Goal: Use online tool/utility: Use online tool/utility

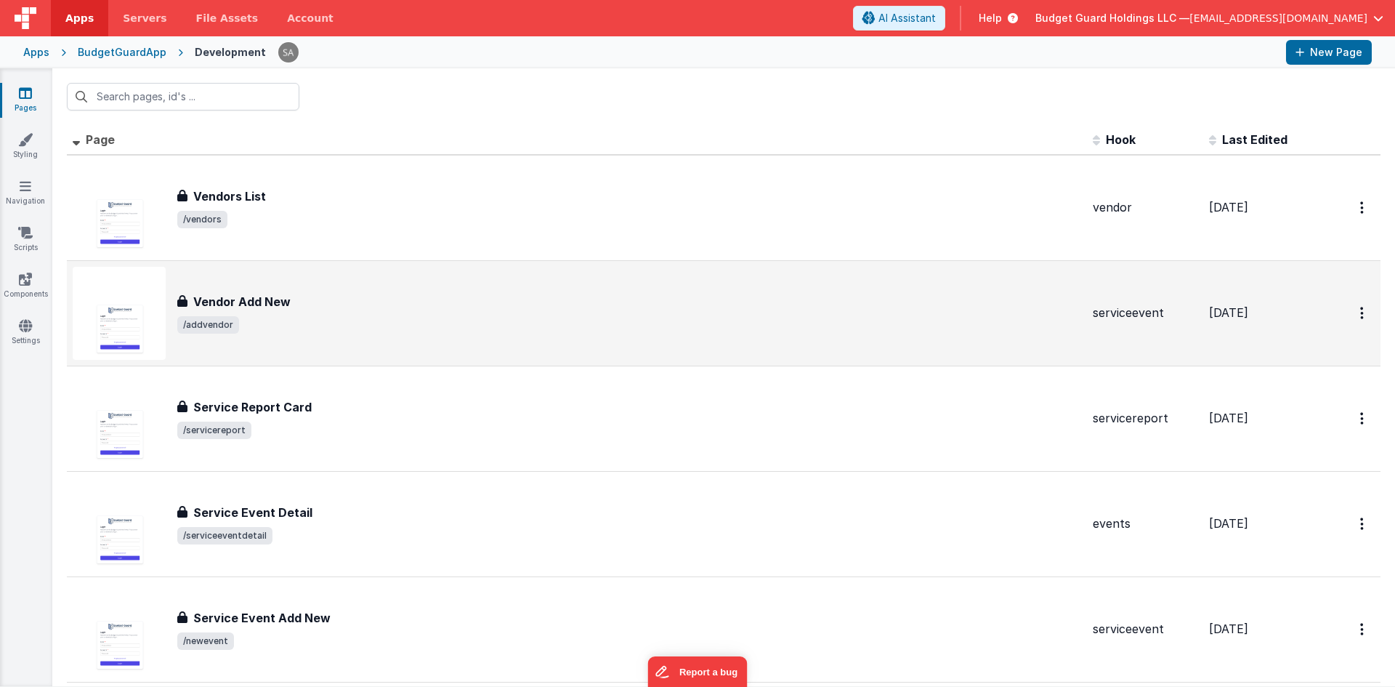
click at [265, 328] on span "/addvendor" at bounding box center [629, 324] width 904 height 17
click at [1352, 310] on button "Options" at bounding box center [1363, 313] width 23 height 30
click at [1308, 368] on link "Duplicate" at bounding box center [1311, 374] width 128 height 28
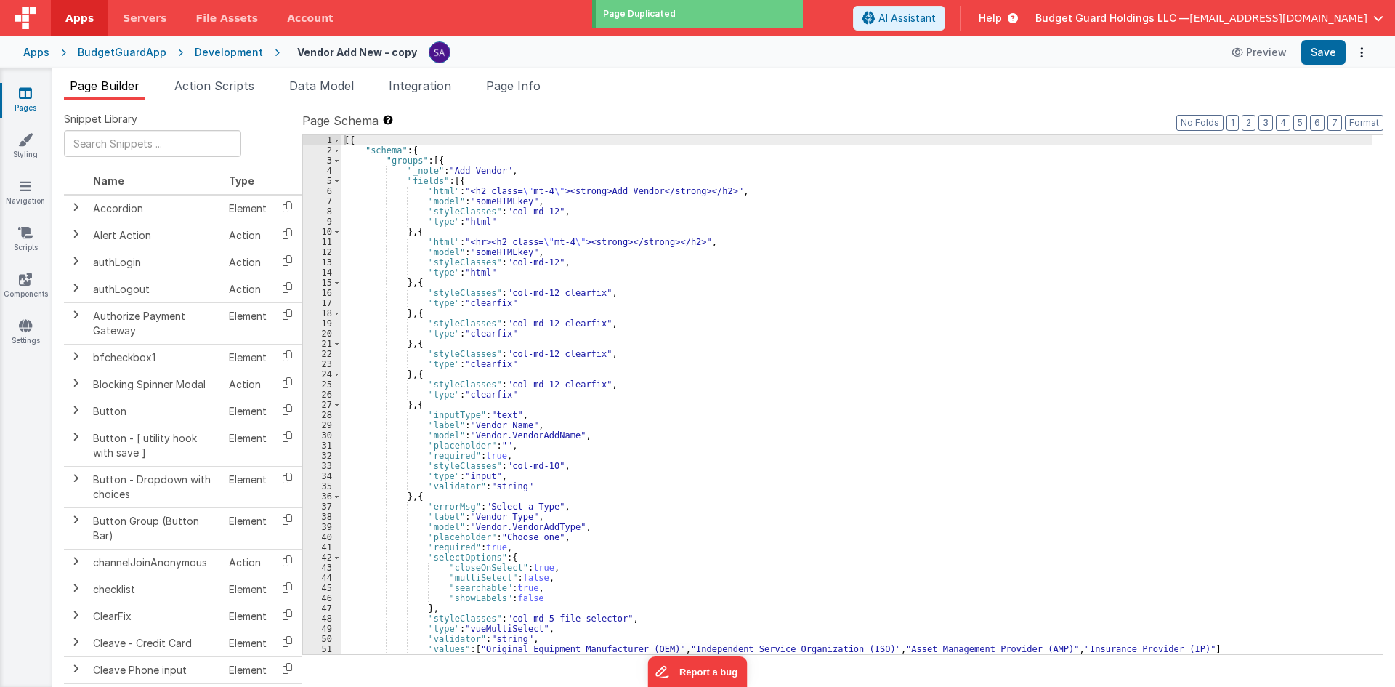
click at [326, 52] on h4 "Vendor Add New - copy" at bounding box center [357, 52] width 120 height 11
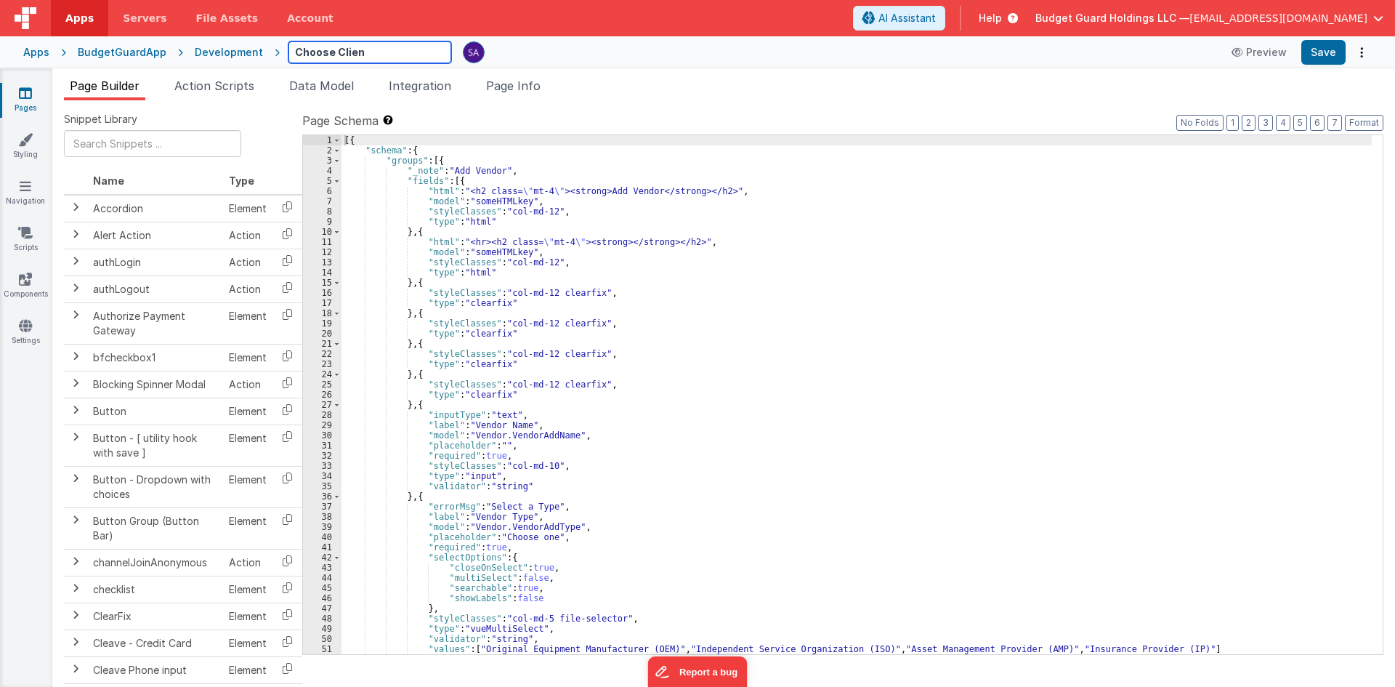
type input "Choose Client"
click at [709, 66] on div "Apps BudgetGuardApp Development Choose Client Preview Save" at bounding box center [697, 52] width 1395 height 32
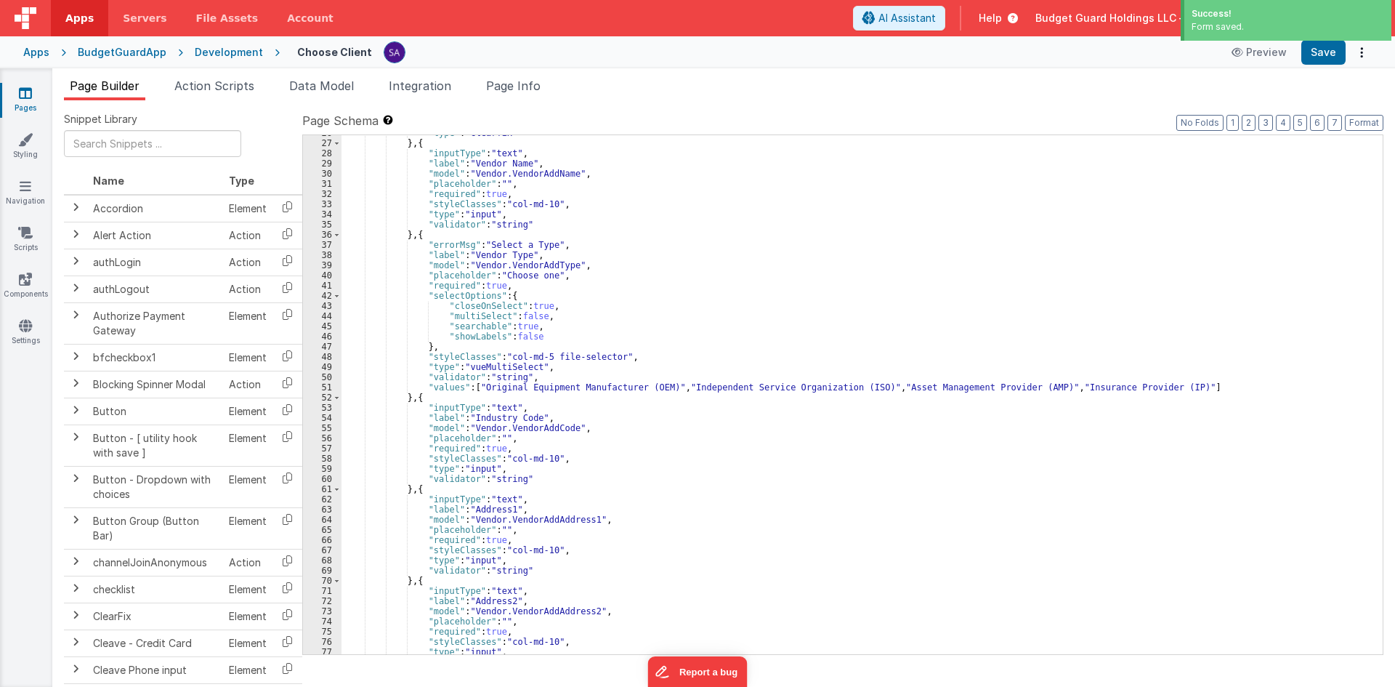
scroll to position [87, 0]
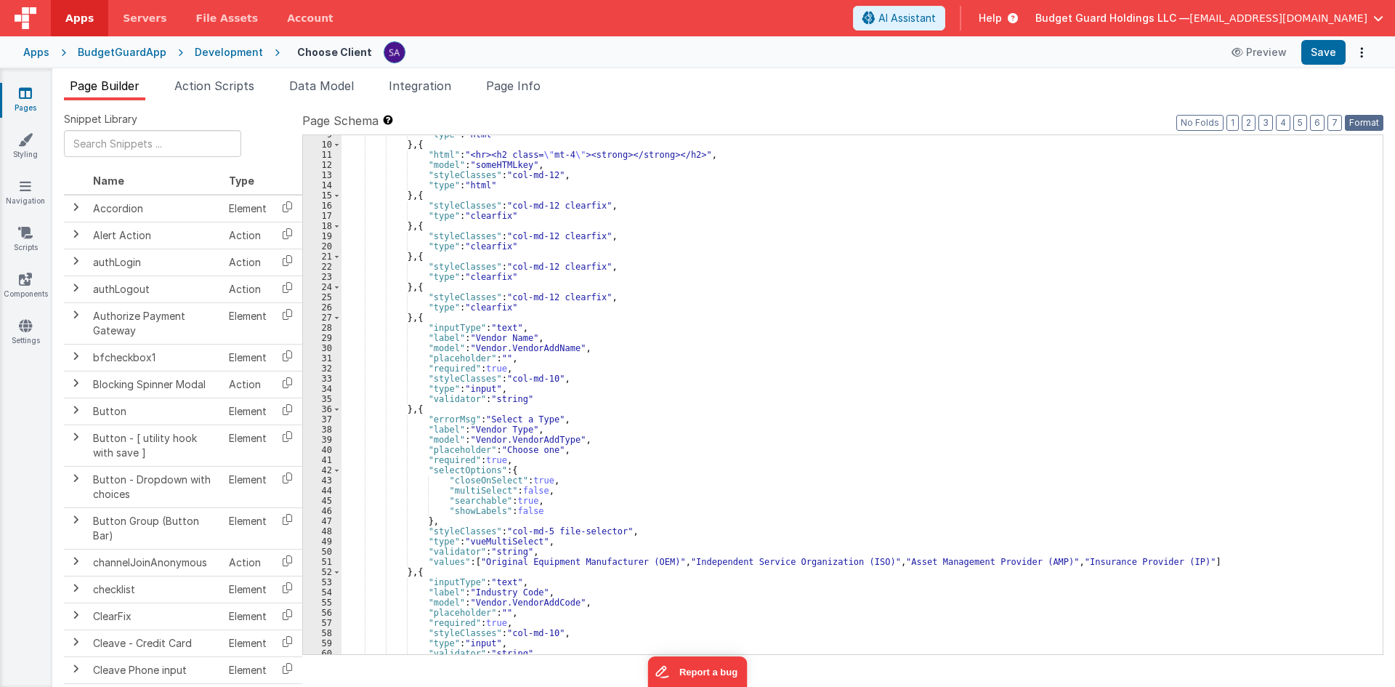
click at [1354, 125] on button "Format" at bounding box center [1364, 123] width 39 height 16
drag, startPoint x: 1314, startPoint y: 50, endPoint x: 1282, endPoint y: 84, distance: 46.8
click at [1288, 88] on div "Apps Servers File Assets Account Some FUTURE Slot AI Assistant Help Budget Guar…" at bounding box center [697, 343] width 1395 height 687
click at [944, 28] on button "AI Assistant" at bounding box center [899, 18] width 92 height 25
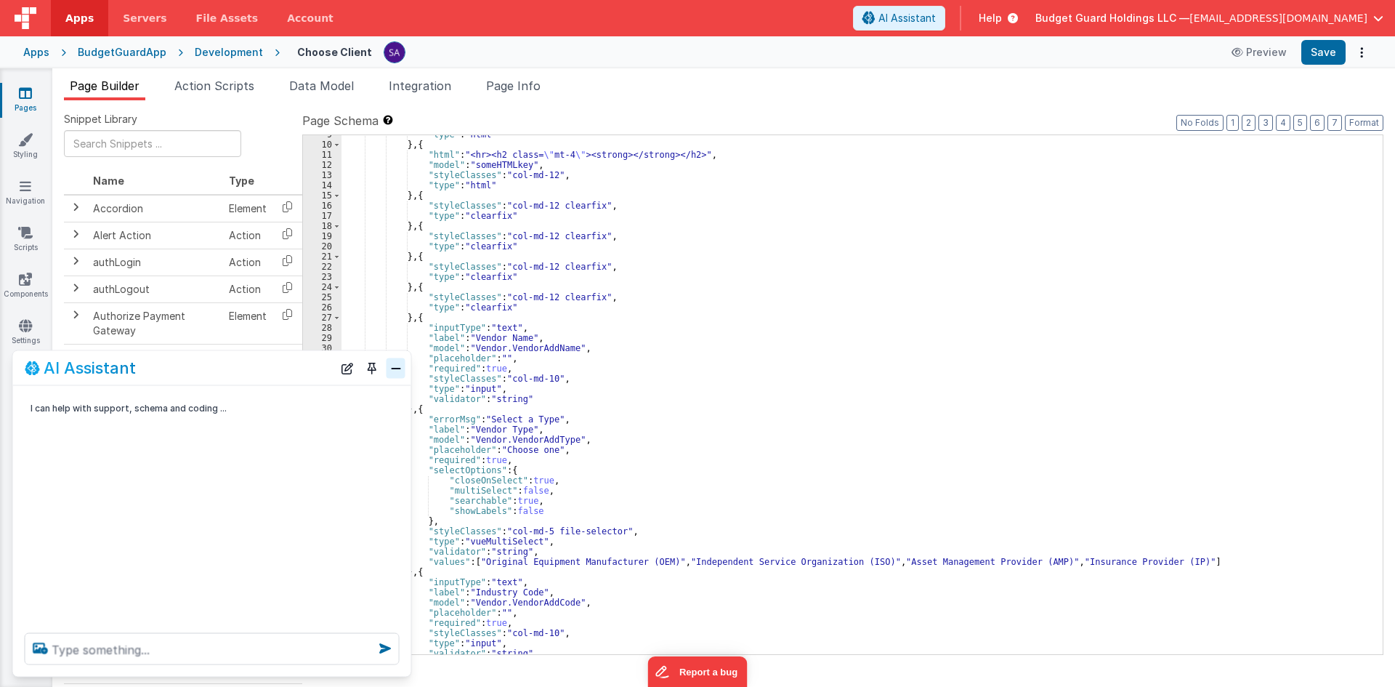
click at [387, 368] on button "Close" at bounding box center [396, 368] width 19 height 20
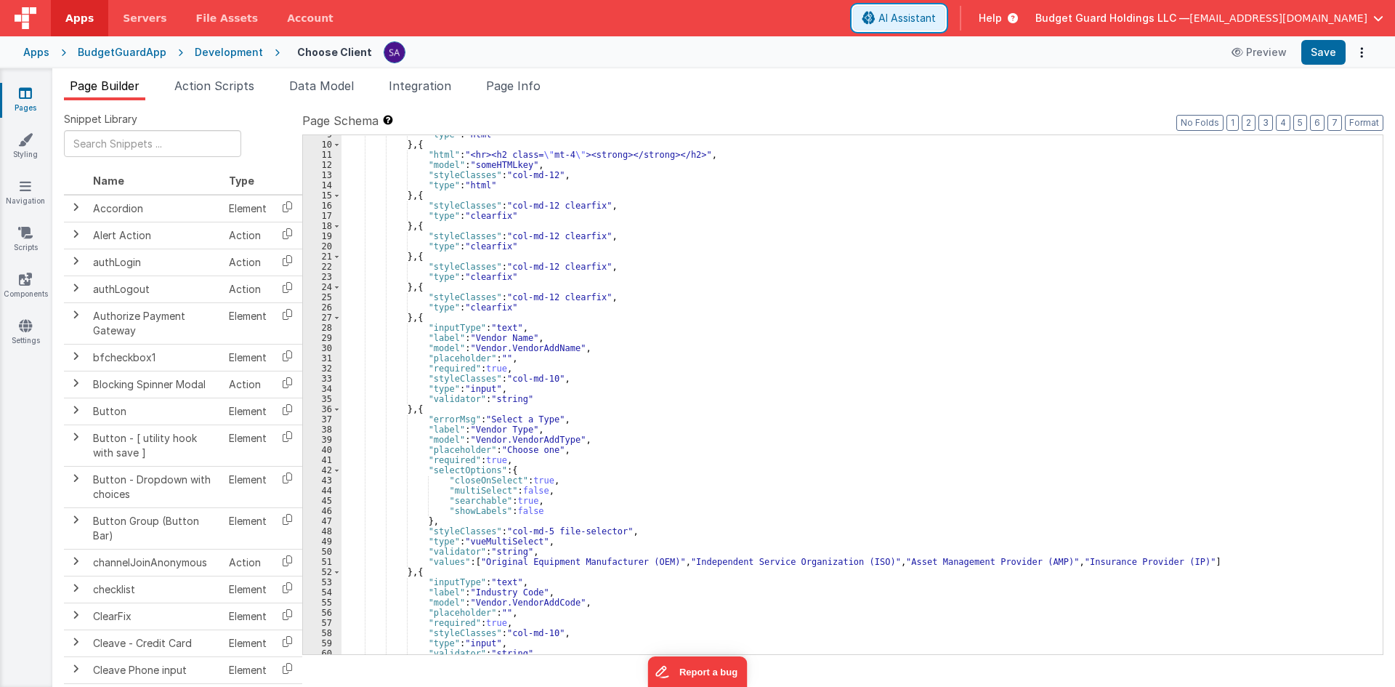
click at [921, 25] on button "AI Assistant" at bounding box center [899, 18] width 92 height 25
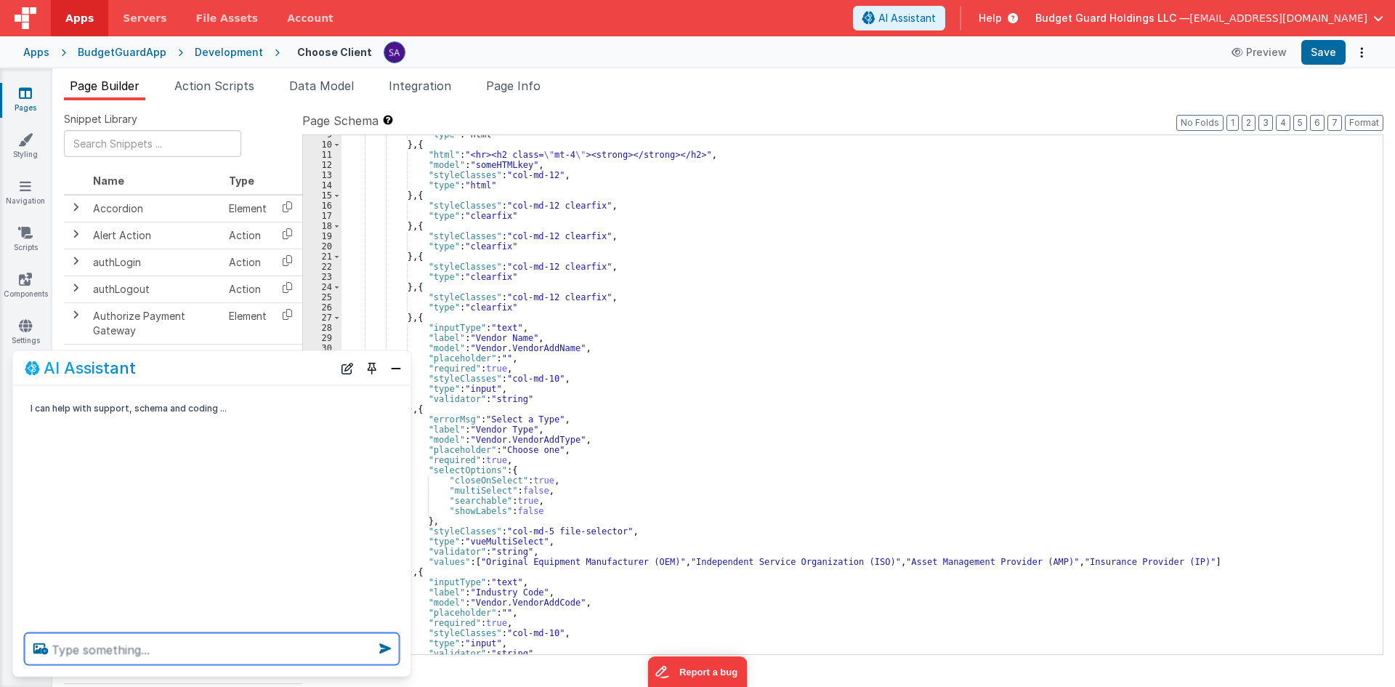
click at [326, 634] on textarea at bounding box center [212, 649] width 375 height 32
click at [193, 658] on textarea at bounding box center [212, 649] width 375 height 32
type textarea "create a list to choose client model.clients"
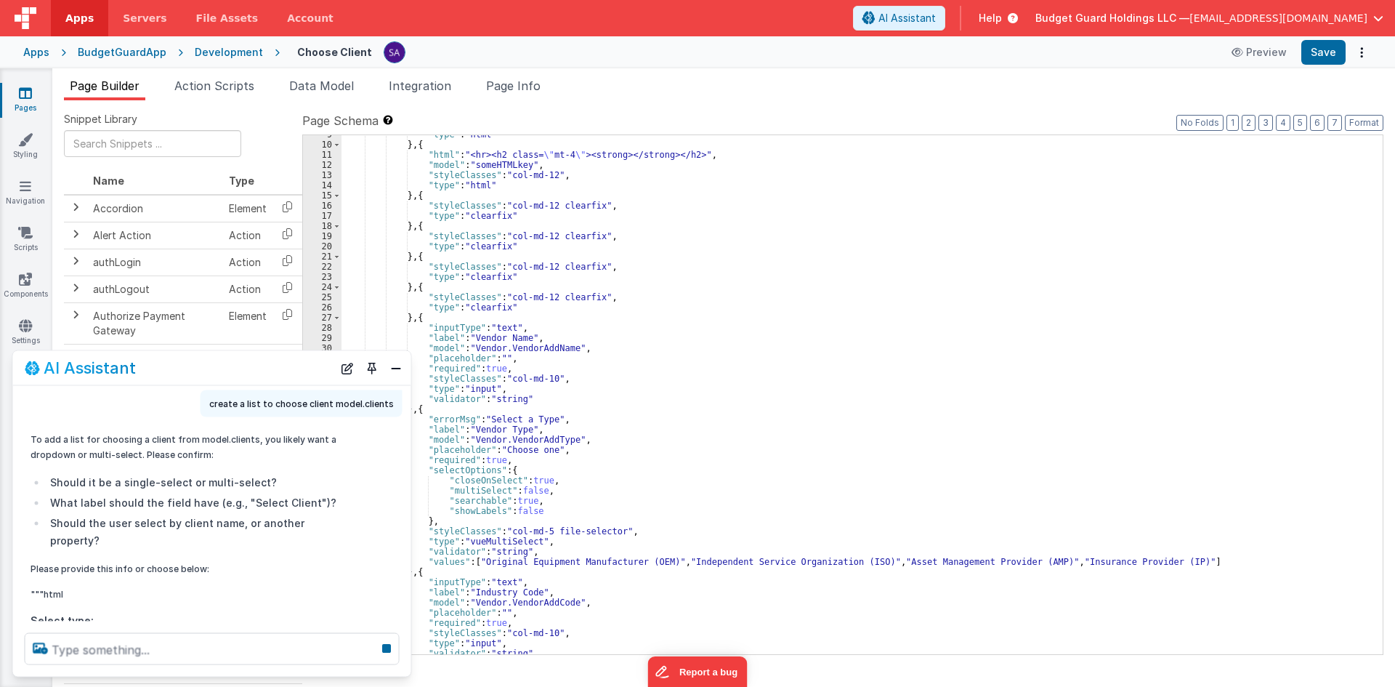
scroll to position [65, 0]
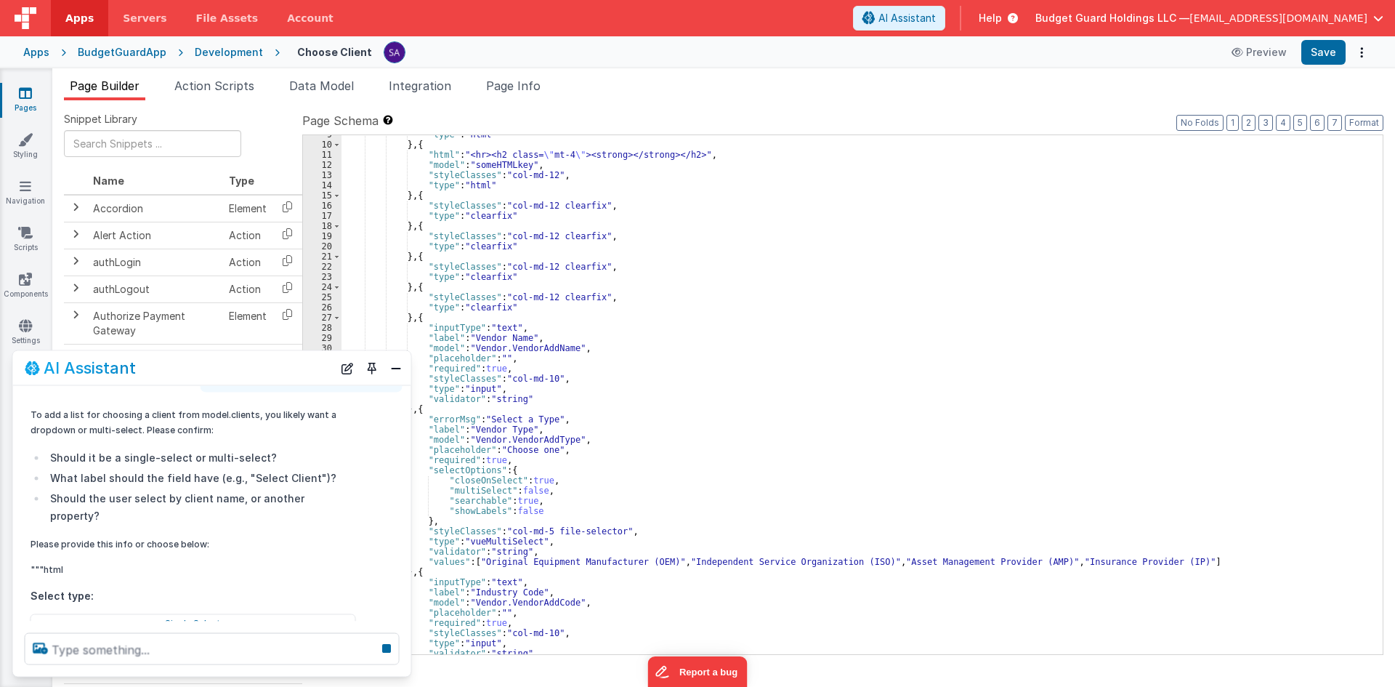
click at [865, 31] on header "Apps Servers File Assets Account Some FUTURE Slot AI Assistant Help Budget Guar…" at bounding box center [697, 18] width 1395 height 36
